Goal: Find specific page/section: Find specific page/section

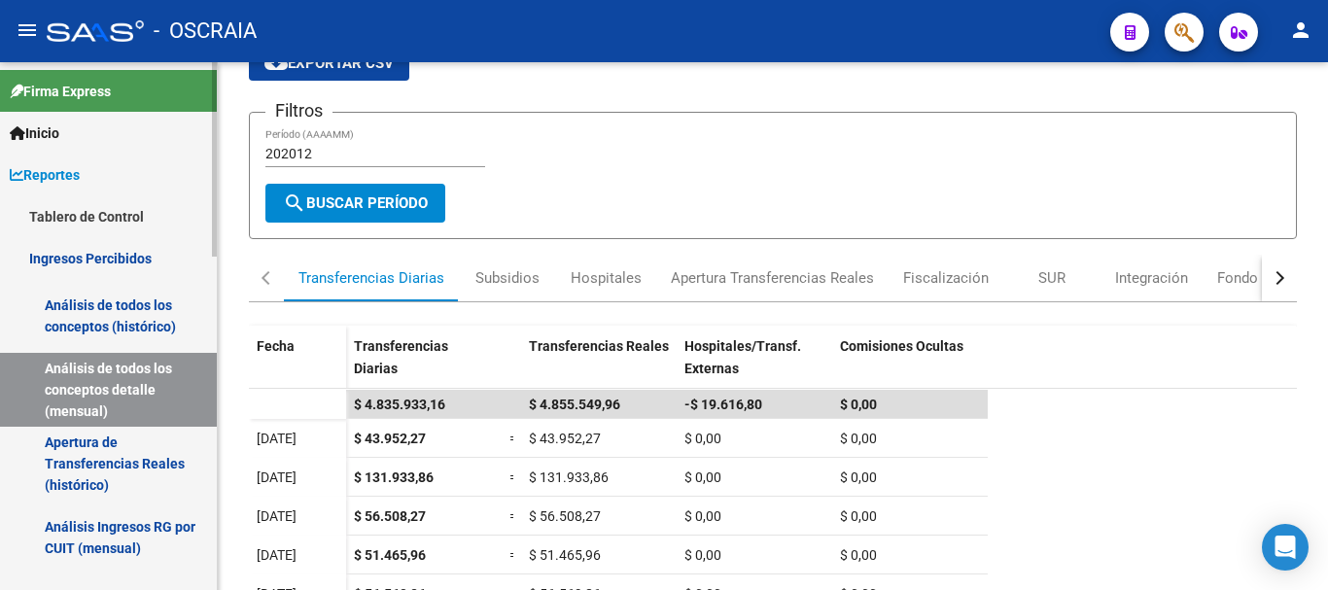
scroll to position [97, 0]
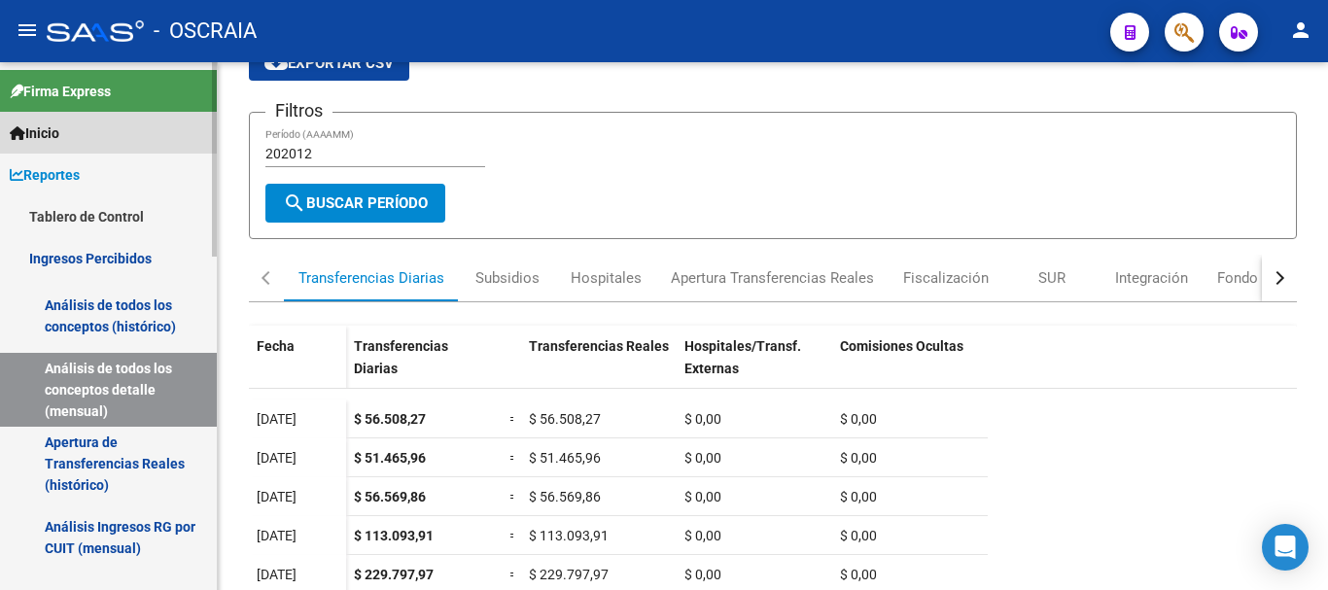
click at [83, 149] on link "Inicio" at bounding box center [108, 133] width 217 height 42
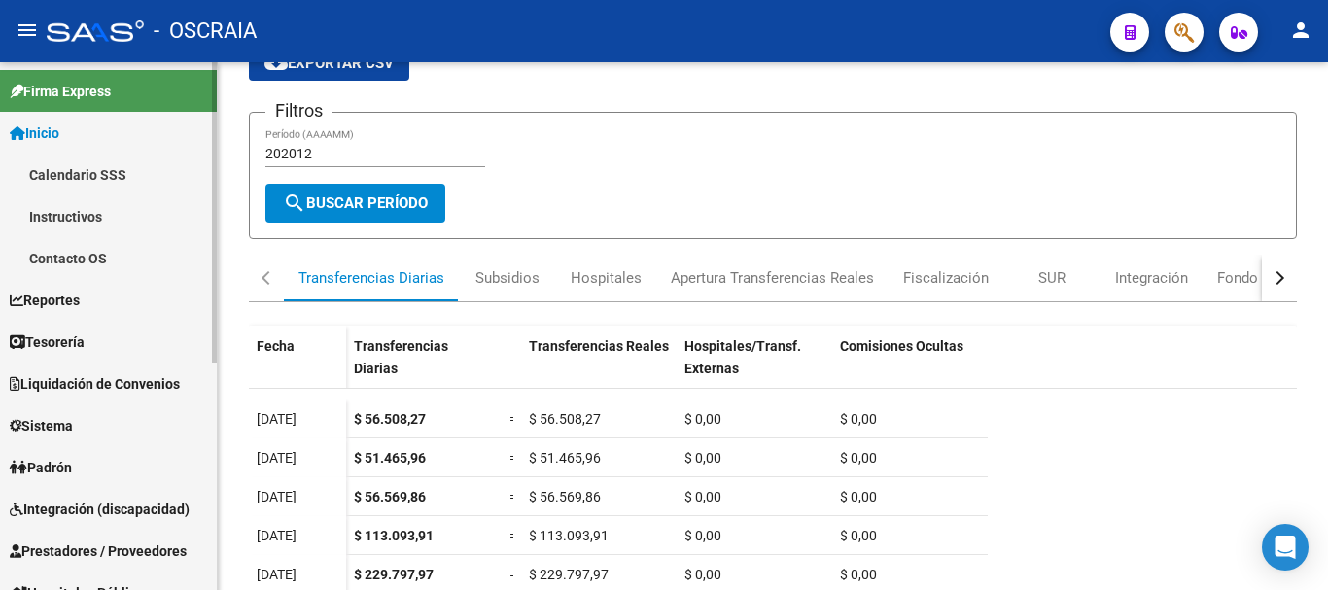
click at [107, 134] on link "Inicio" at bounding box center [108, 133] width 217 height 42
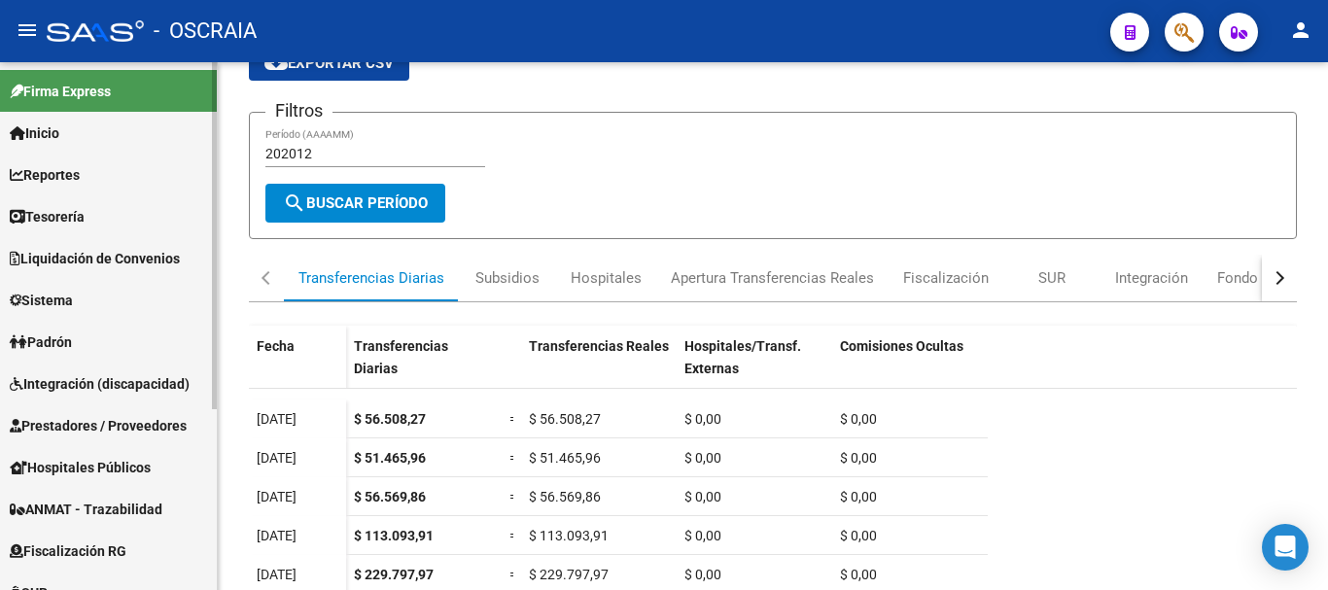
click at [107, 134] on link "Inicio" at bounding box center [108, 133] width 217 height 42
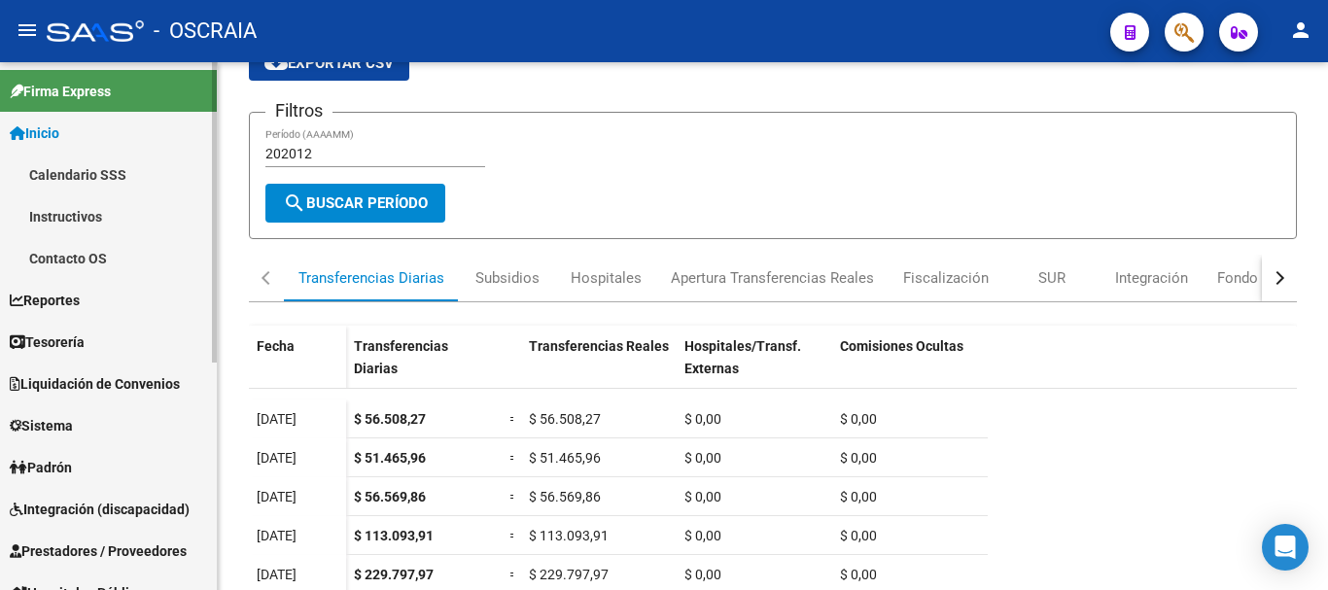
click at [108, 173] on link "Calendario SSS" at bounding box center [108, 175] width 217 height 42
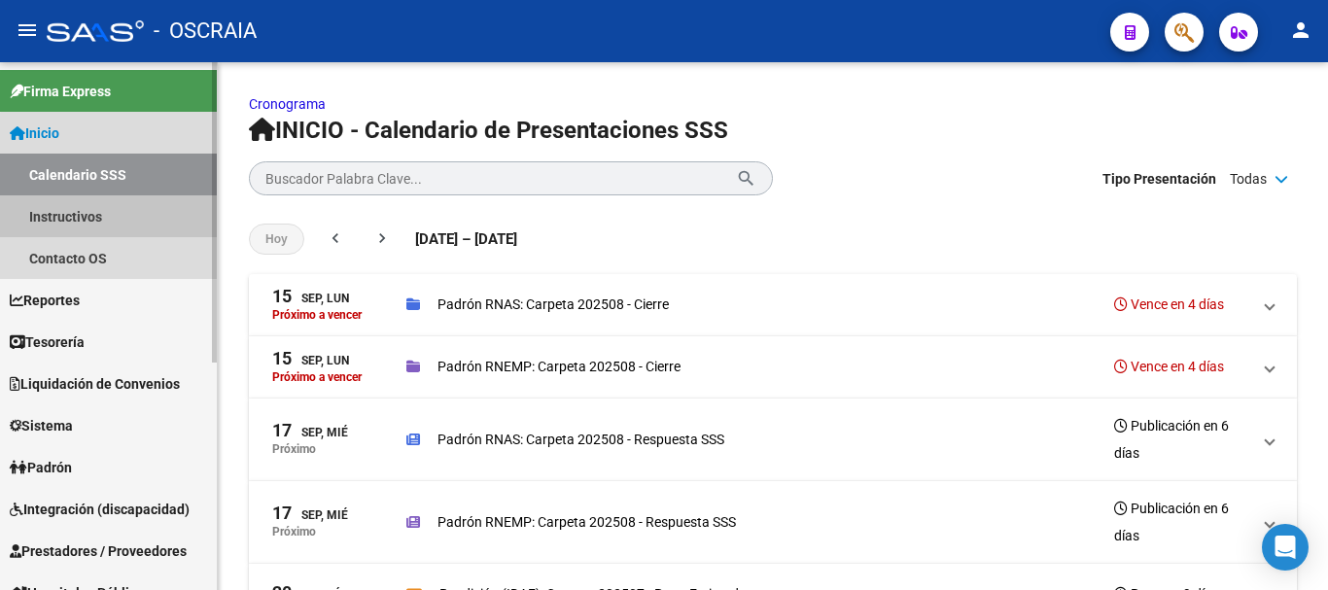
click at [121, 229] on link "Instructivos" at bounding box center [108, 216] width 217 height 42
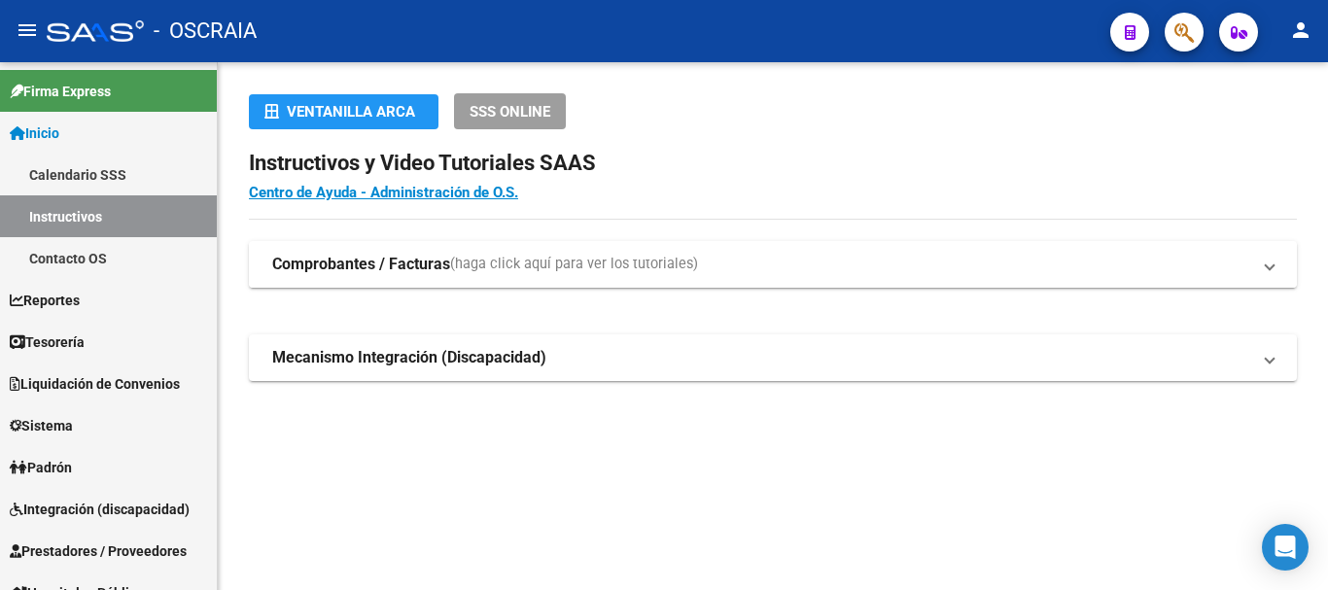
click at [746, 273] on mat-panel-title "Comprobantes / Facturas (haga click aquí para ver los tutoriales)" at bounding box center [761, 264] width 978 height 21
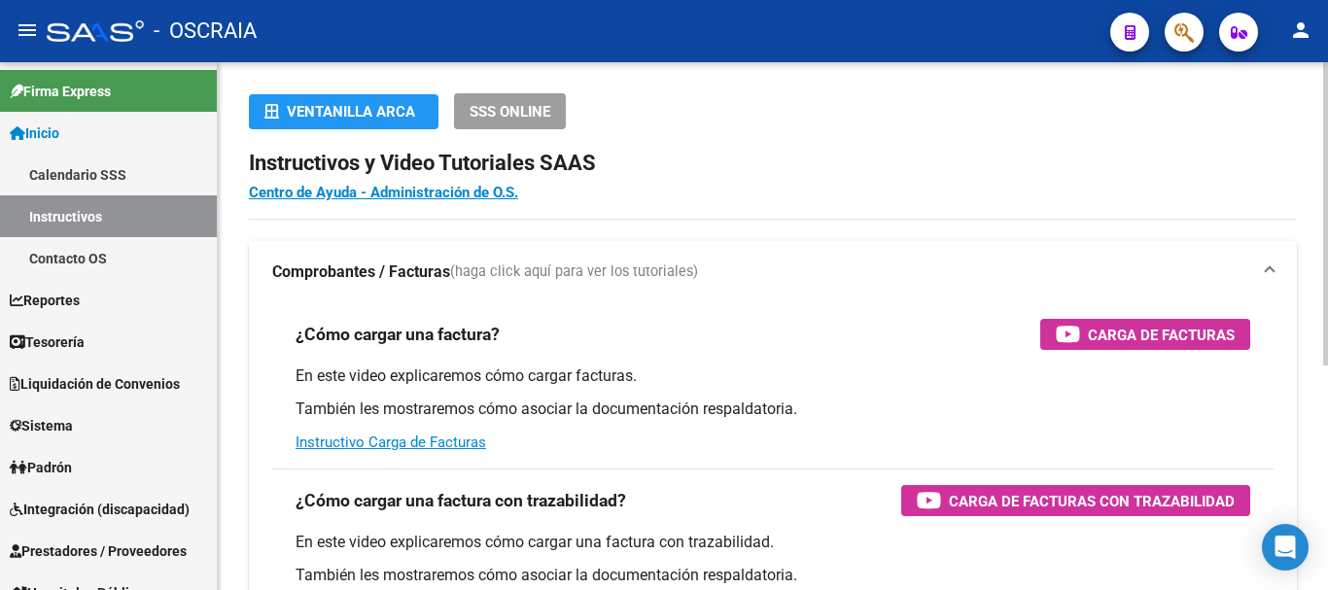
click at [759, 257] on mat-expansion-panel-header "Comprobantes / Facturas (haga click aquí para ver los tutoriales)" at bounding box center [773, 272] width 1048 height 62
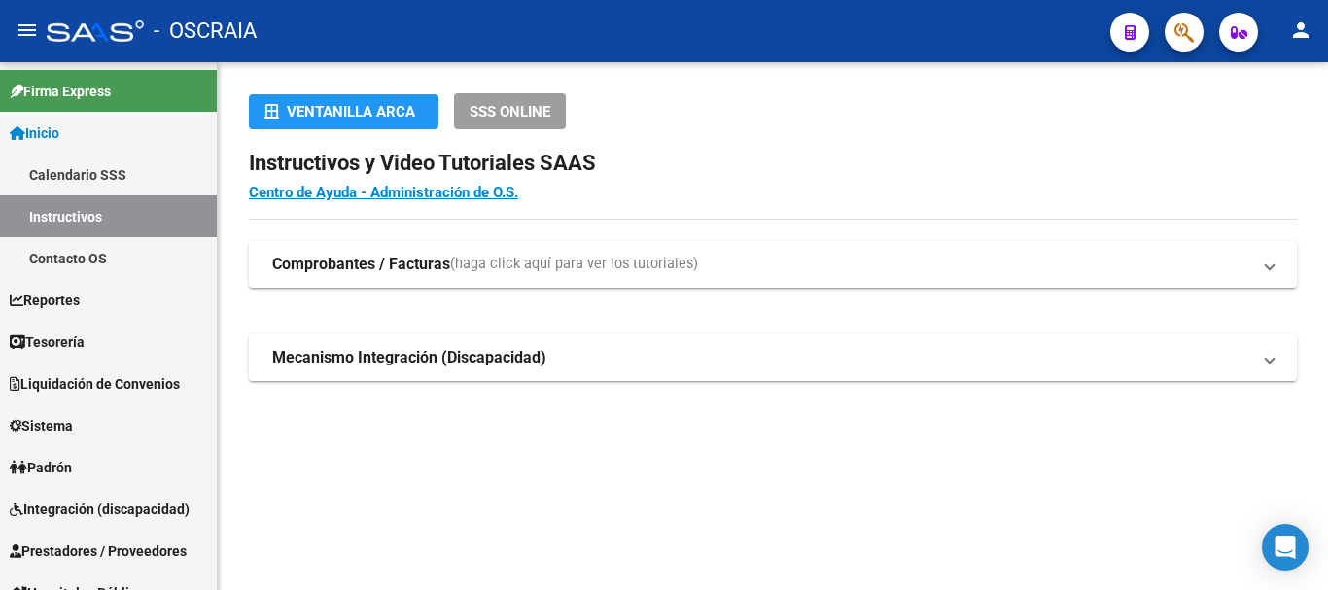
click at [595, 354] on mat-panel-title "Mecanismo Integración (Discapacidad)" at bounding box center [761, 357] width 978 height 21
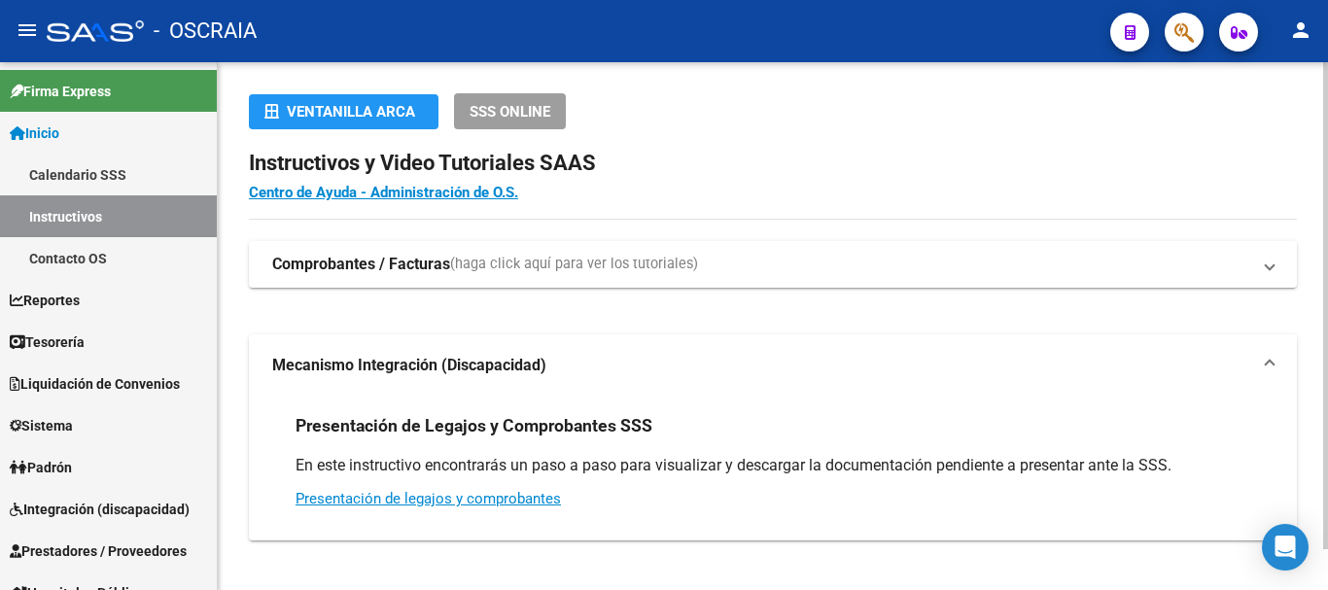
click at [596, 357] on mat-panel-title "Mecanismo Integración (Discapacidad)" at bounding box center [761, 365] width 978 height 21
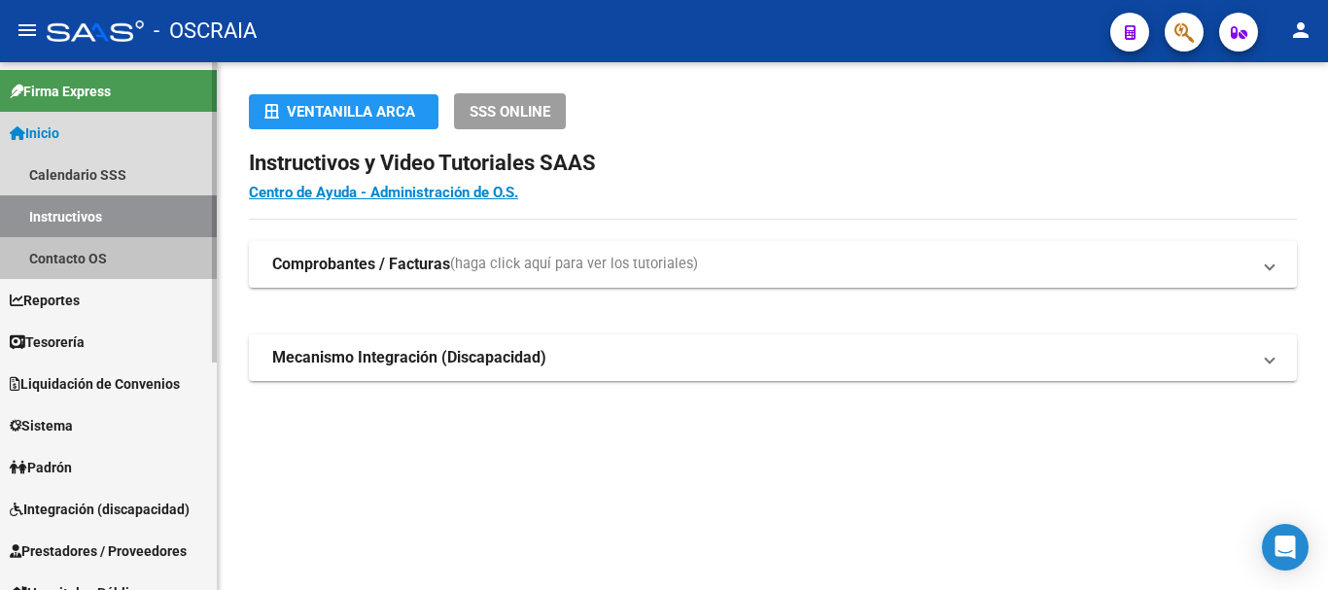
click at [64, 267] on link "Contacto OS" at bounding box center [108, 258] width 217 height 42
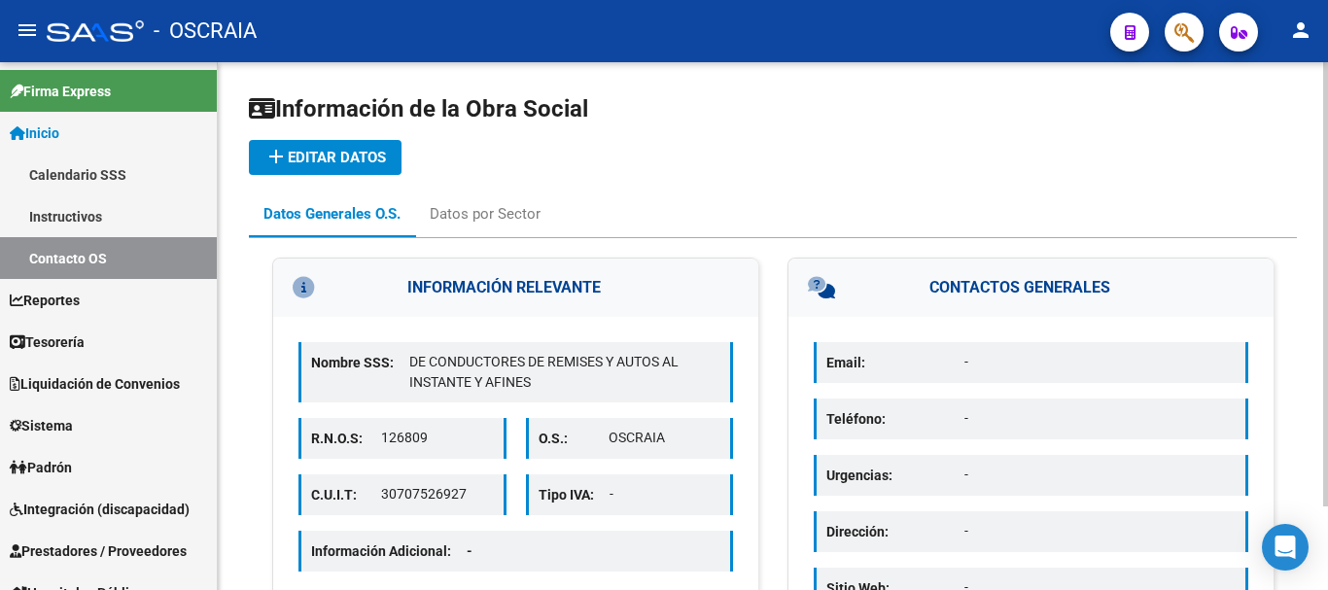
scroll to position [97, 0]
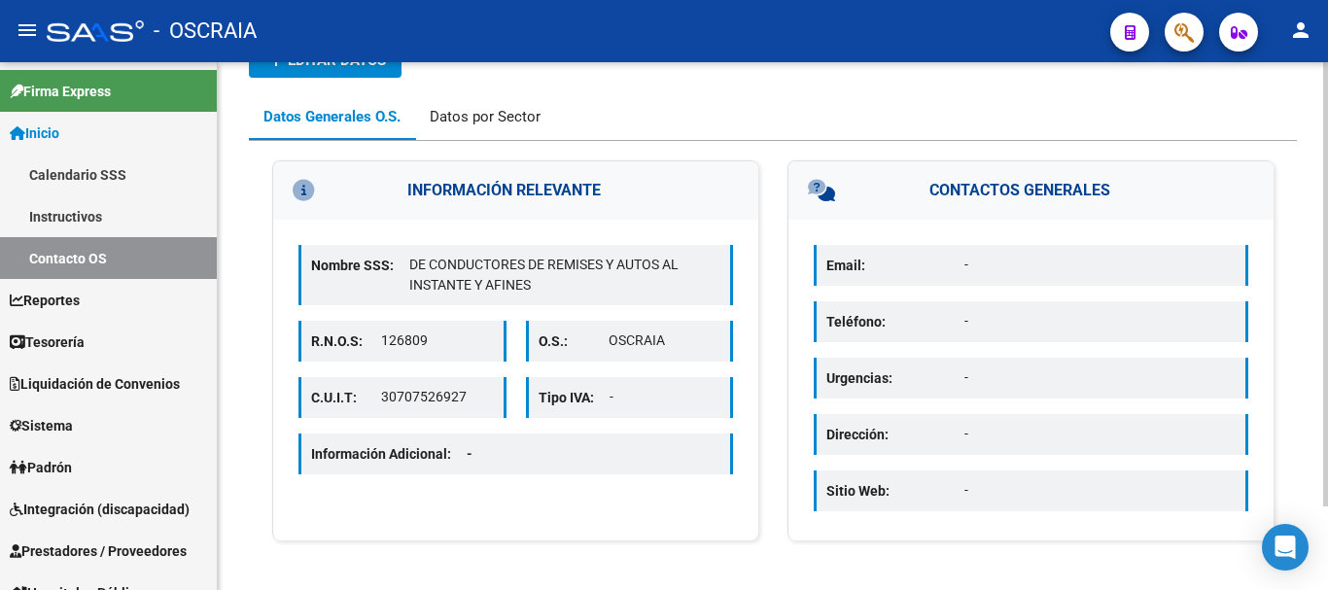
click at [479, 126] on div "Datos por Sector" at bounding box center [485, 116] width 111 height 21
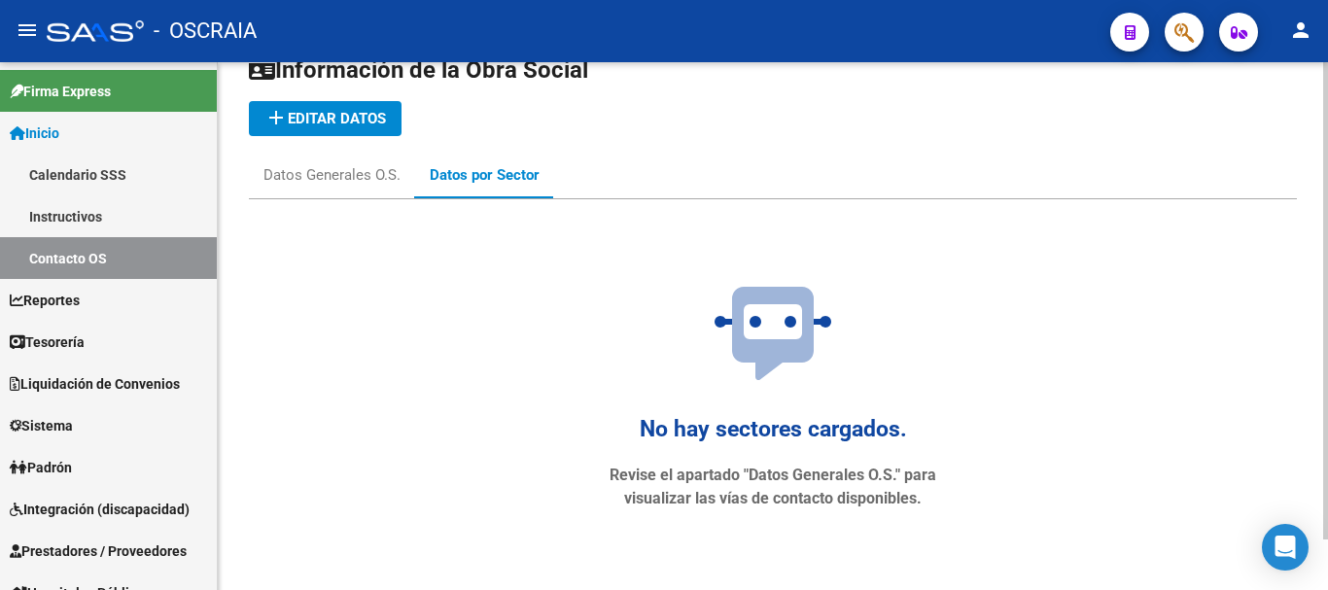
scroll to position [56, 0]
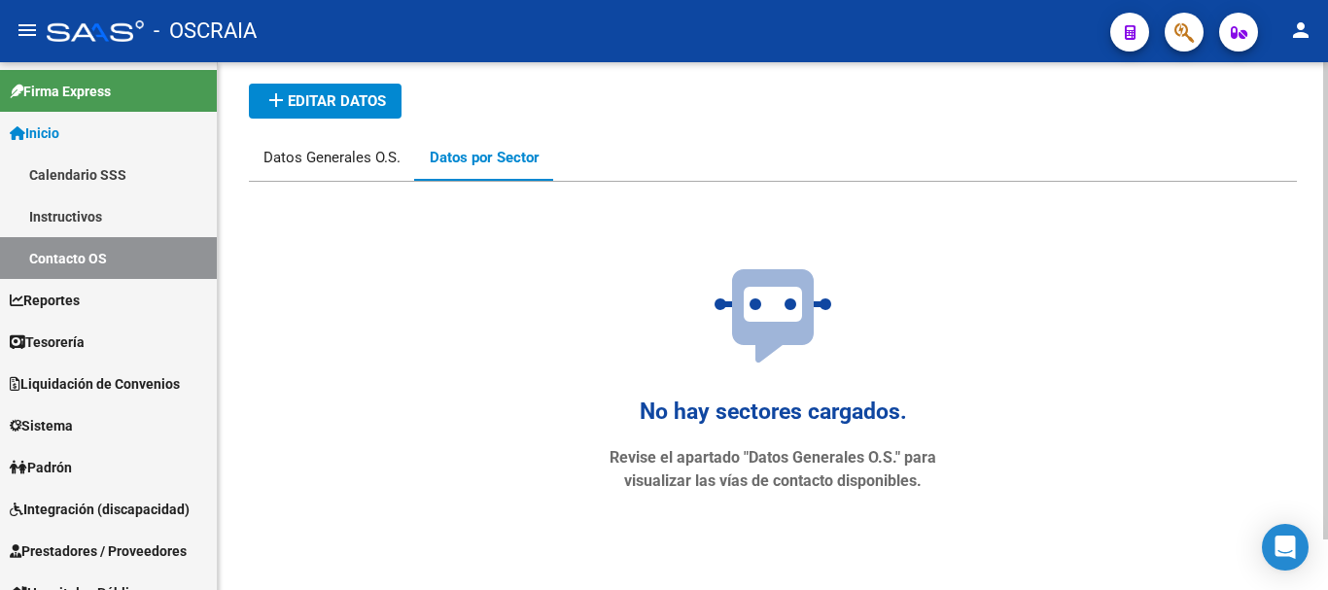
click at [337, 157] on div "Datos Generales O.S." at bounding box center [332, 157] width 137 height 21
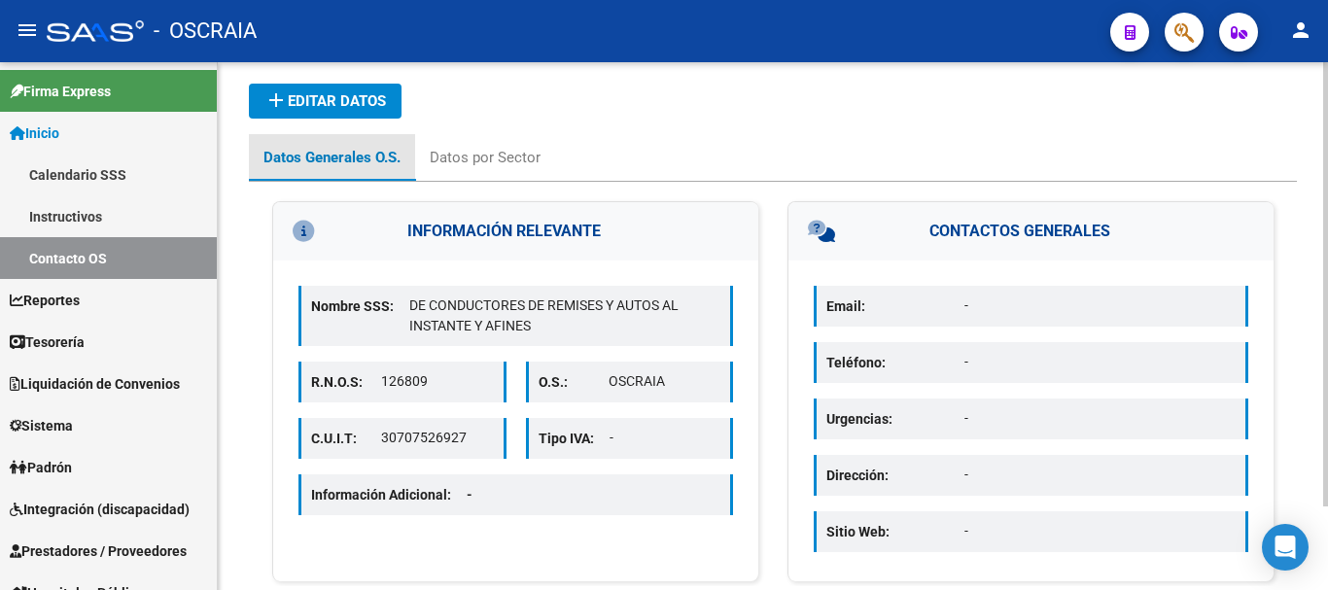
scroll to position [0, 0]
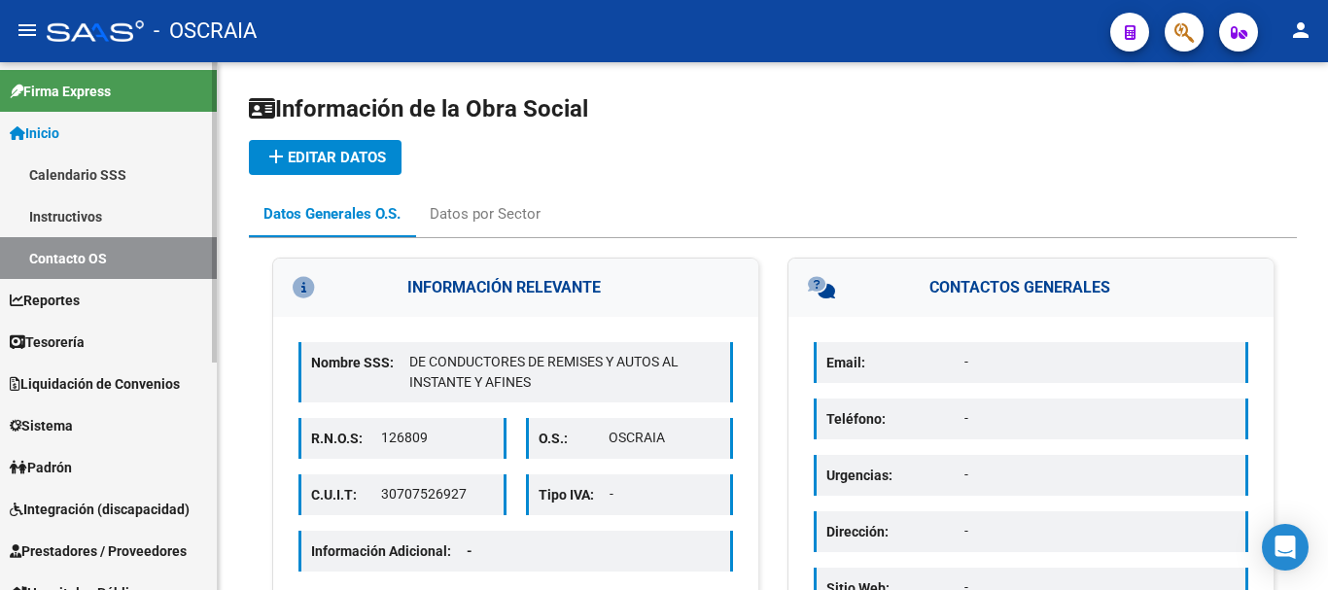
click at [80, 308] on span "Reportes" at bounding box center [45, 300] width 70 height 21
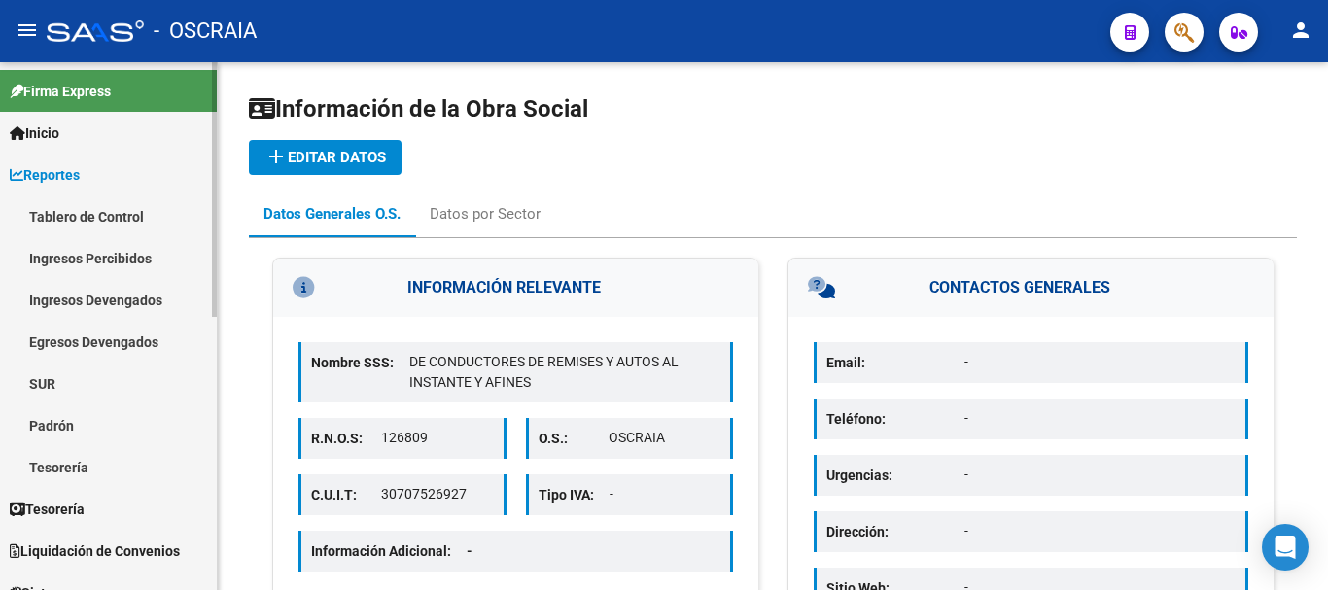
click at [109, 216] on link "Tablero de Control" at bounding box center [108, 216] width 217 height 42
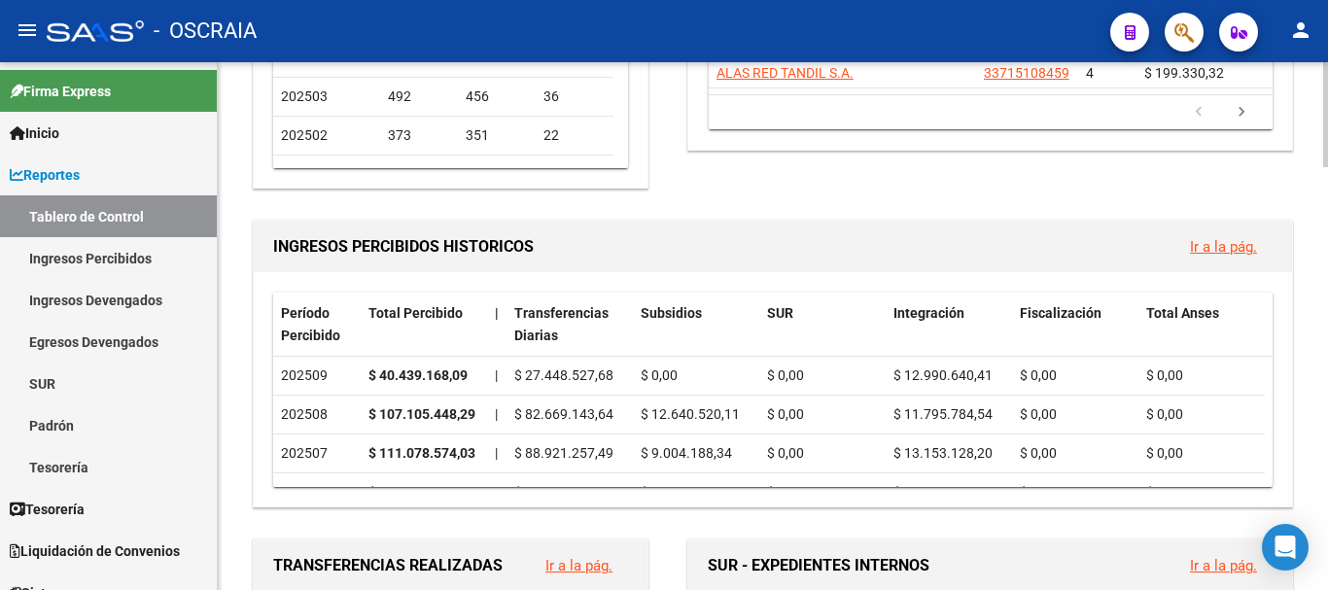
scroll to position [379, 0]
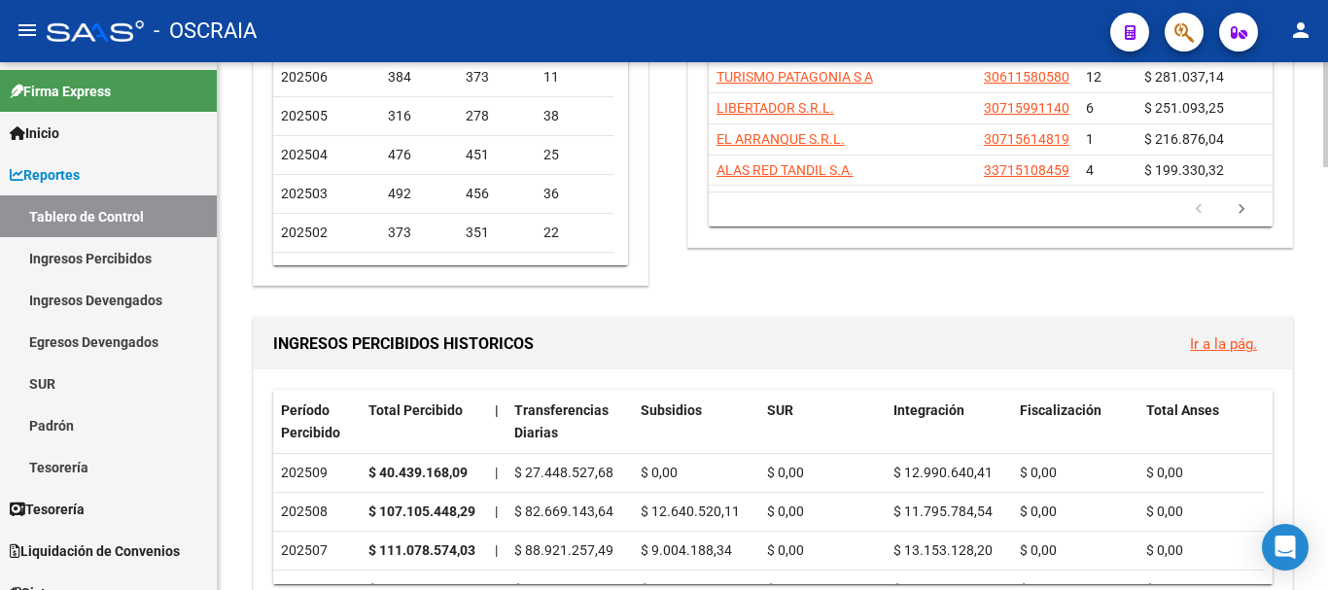
click at [1207, 347] on link "Ir a la pág." at bounding box center [1223, 344] width 67 height 18
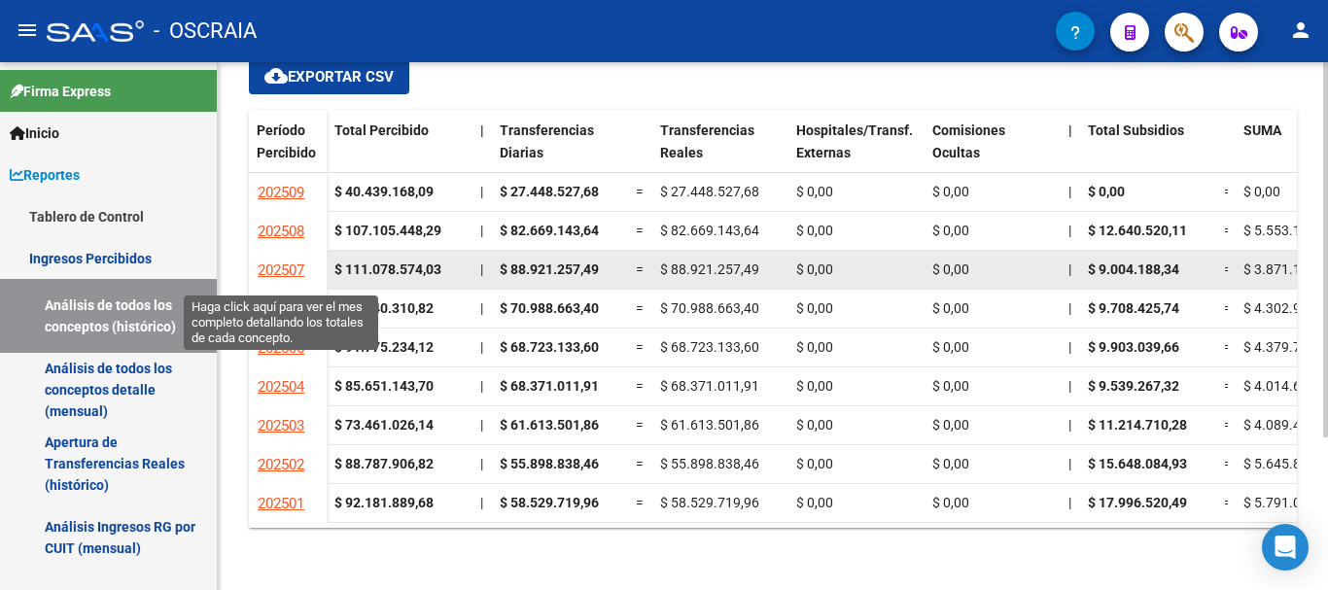
click at [289, 268] on span "202507" at bounding box center [281, 271] width 47 height 18
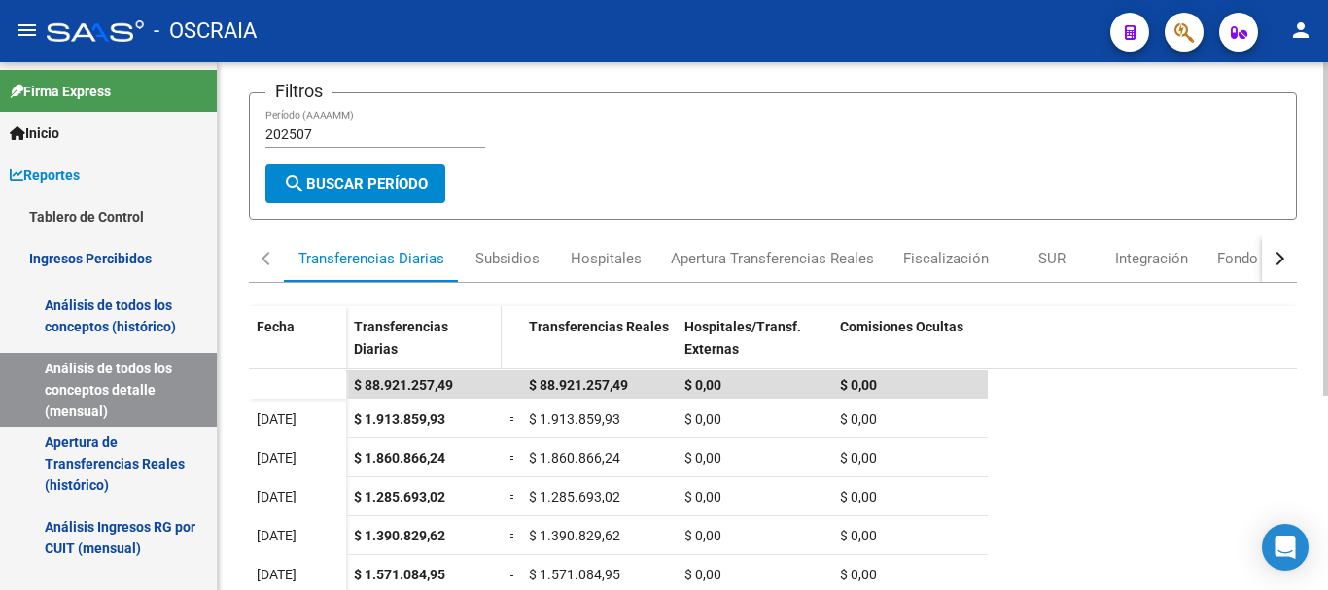
scroll to position [97, 0]
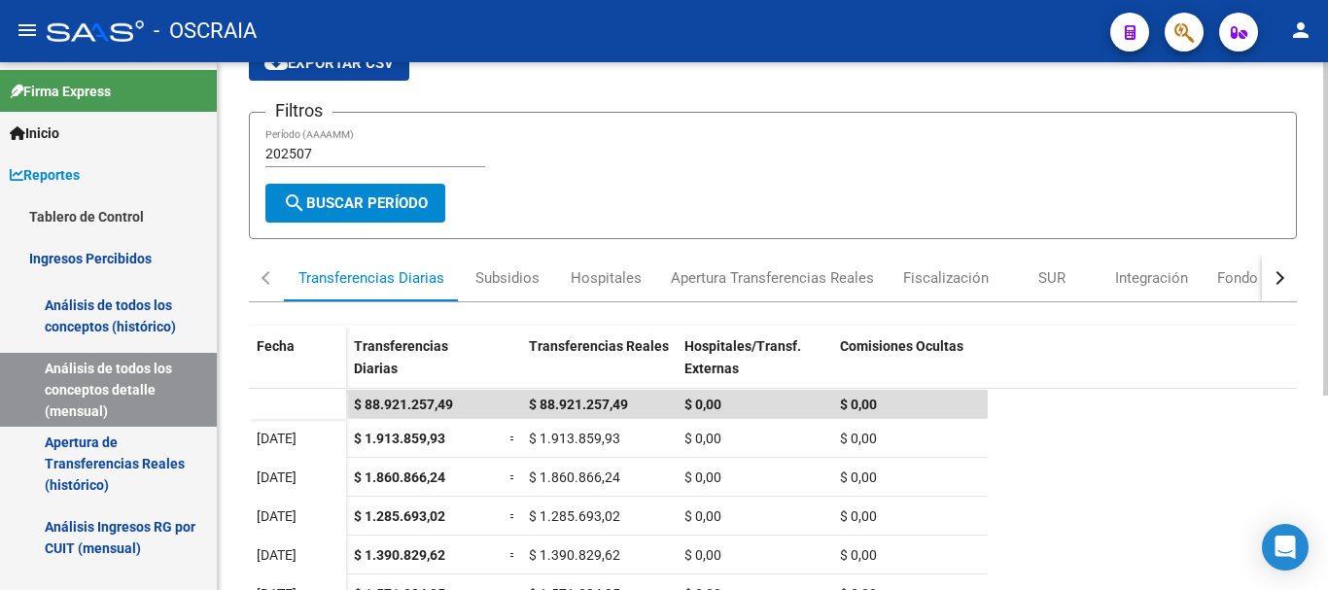
click at [335, 148] on input "202507" at bounding box center [375, 154] width 220 height 17
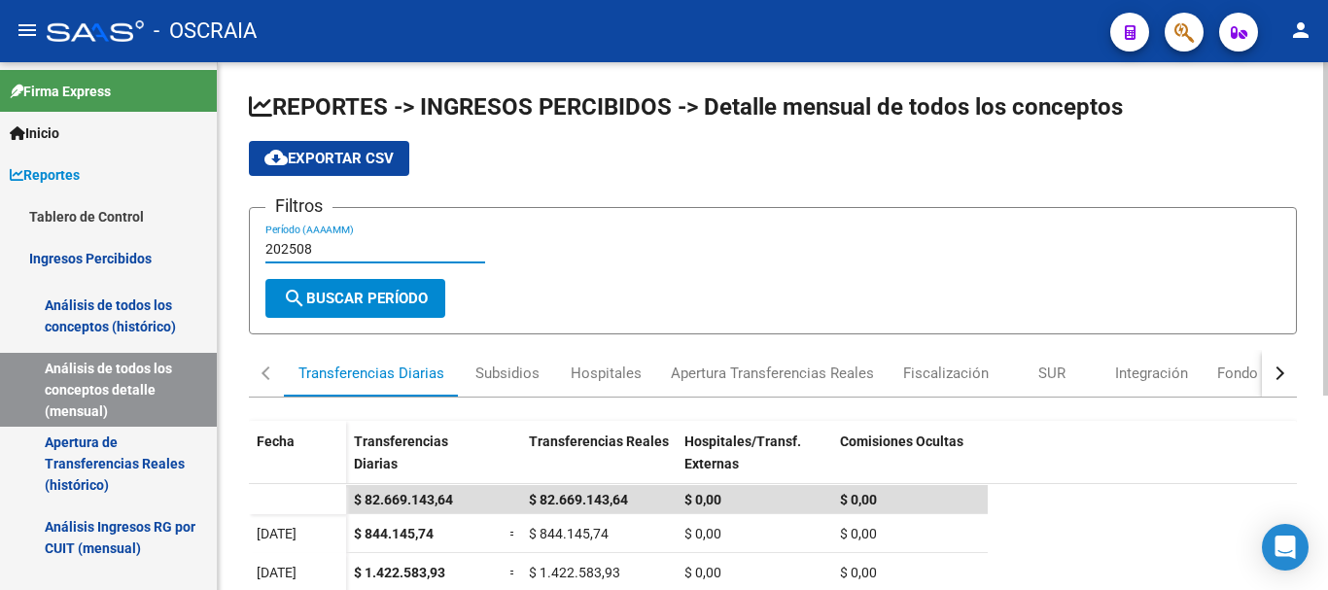
scroll to position [0, 0]
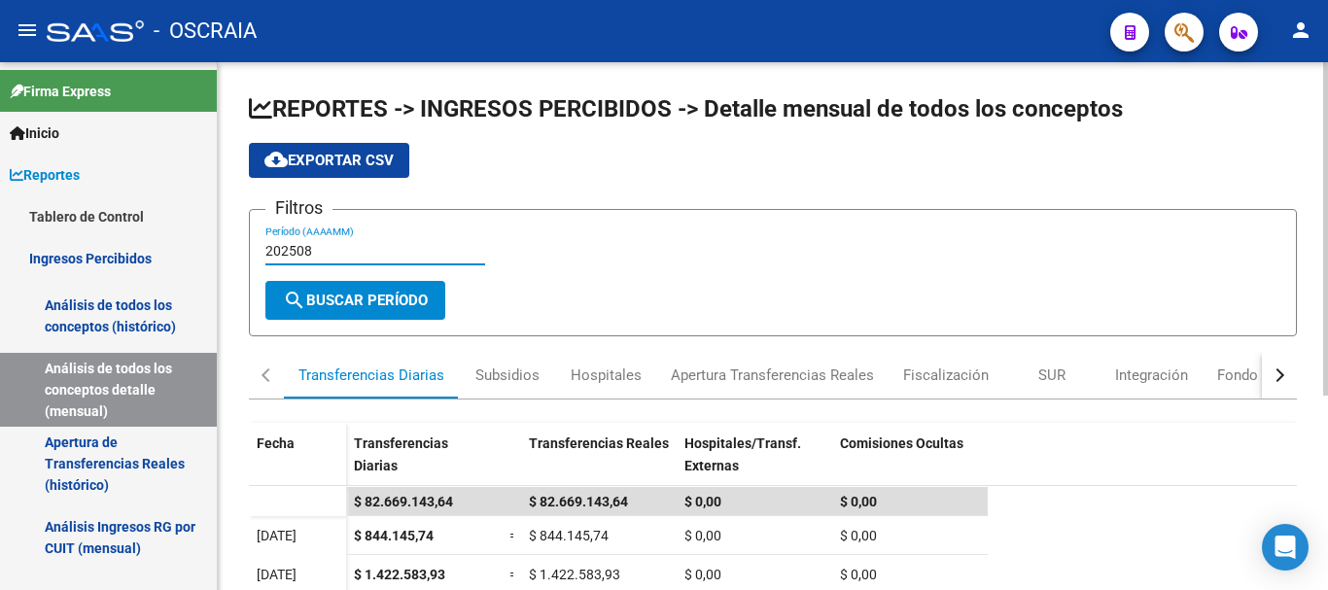
click at [384, 243] on input "202508" at bounding box center [375, 251] width 220 height 17
type input "202509"
